Goal: Find specific page/section: Find specific page/section

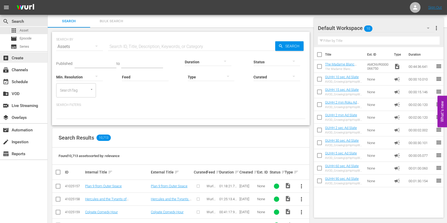
scroll to position [141, 0]
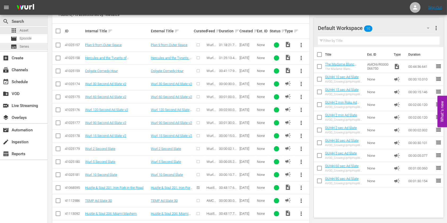
click at [28, 46] on span "Series" at bounding box center [25, 46] width 10 height 5
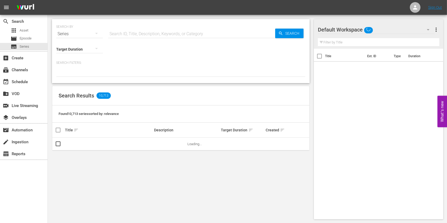
click at [130, 31] on input "text" at bounding box center [191, 34] width 167 height 13
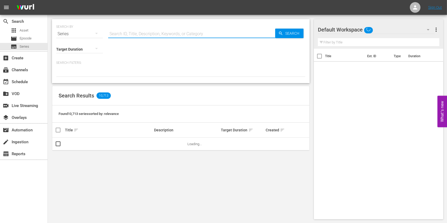
paste input "Chelsea Detective"
type input "Chelsea Detective"
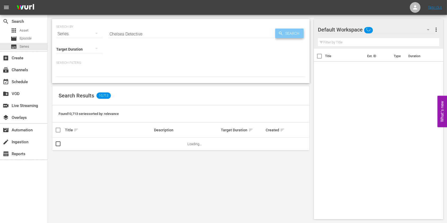
click at [284, 33] on span "Search" at bounding box center [293, 34] width 20 height 10
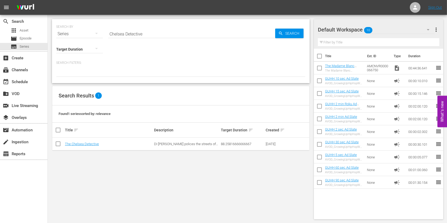
click at [91, 141] on td "The Chelsea Detective" at bounding box center [108, 144] width 89 height 13
click at [91, 142] on link "The Chelsea Detective" at bounding box center [82, 144] width 34 height 4
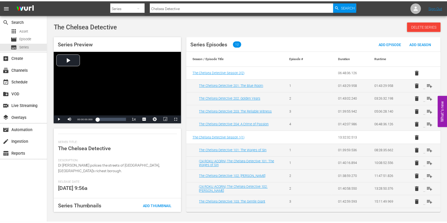
scroll to position [77, 0]
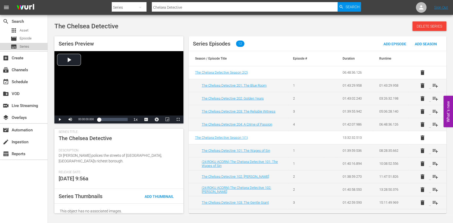
click at [30, 44] on div "subtitles Series" at bounding box center [23, 46] width 47 height 7
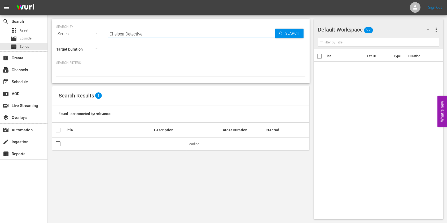
click at [153, 37] on input "Chelsea Detective" at bounding box center [191, 34] width 167 height 13
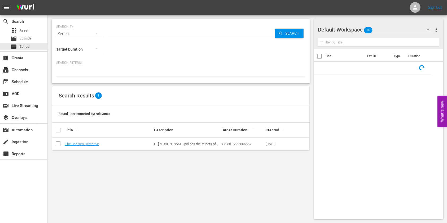
drag, startPoint x: 285, startPoint y: 28, endPoint x: 285, endPoint y: 32, distance: 4.3
click at [286, 30] on div "SEARCH BY Search By Series Search ID, Title, Description, Keywords, or Category…" at bounding box center [180, 30] width 249 height 19
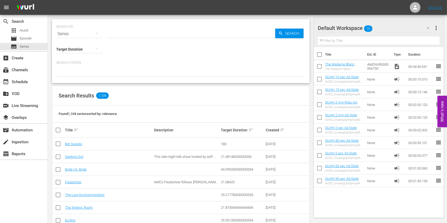
scroll to position [71, 0]
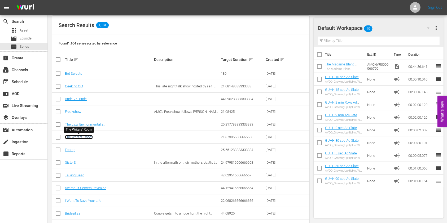
click at [87, 138] on link "The Writers' Room" at bounding box center [79, 137] width 28 height 4
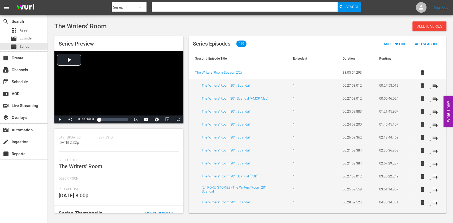
scroll to position [82, 0]
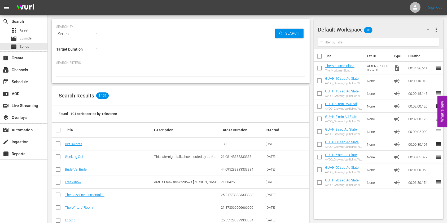
click at [6, 199] on div "search Search apps Asset movie Episode subtitles Series add_box Create subscrip…" at bounding box center [24, 126] width 48 height 223
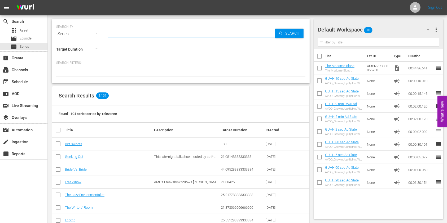
click at [117, 29] on input "text" at bounding box center [191, 34] width 167 height 13
type input "Chelsea Det"
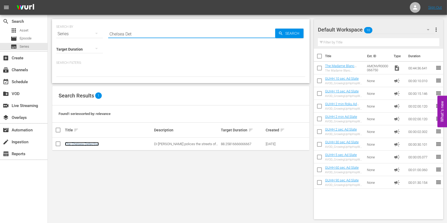
click at [96, 145] on link "The Chelsea Detective" at bounding box center [82, 144] width 34 height 4
